Goal: Task Accomplishment & Management: Use online tool/utility

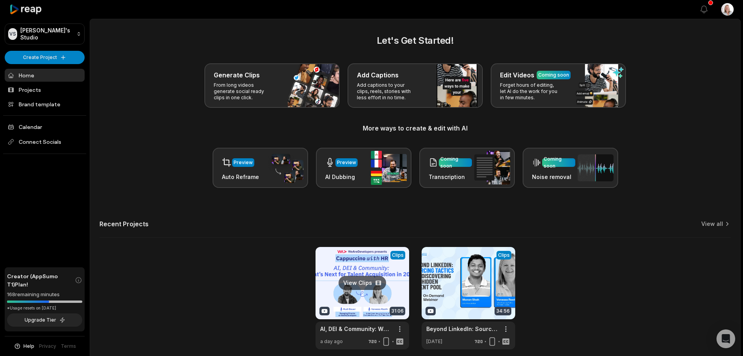
click at [374, 277] on link at bounding box center [363, 298] width 94 height 102
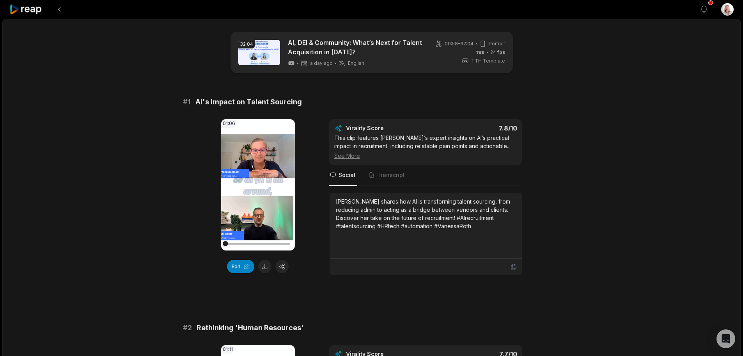
click at [30, 10] on icon at bounding box center [25, 9] width 33 height 11
